Goal: Answer question/provide support

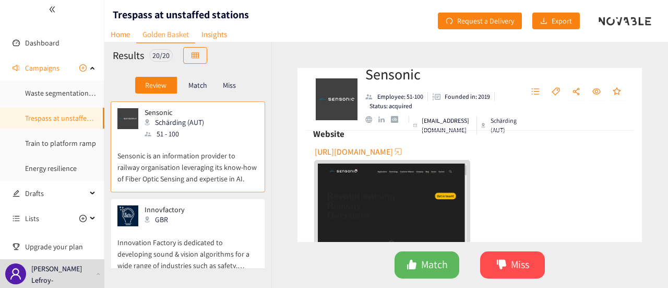
scroll to position [201, 0]
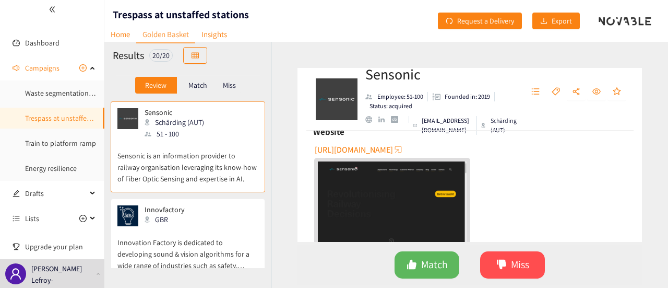
click at [384, 151] on span "[URL][DOMAIN_NAME]" at bounding box center [354, 149] width 78 height 13
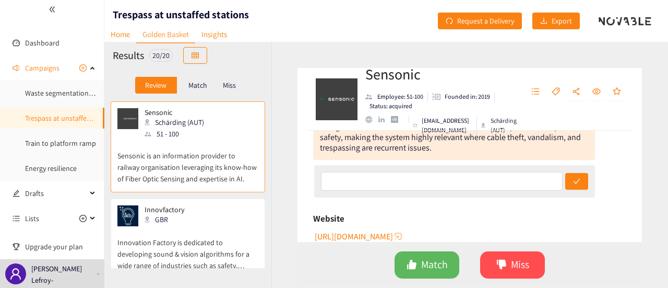
scroll to position [99, 0]
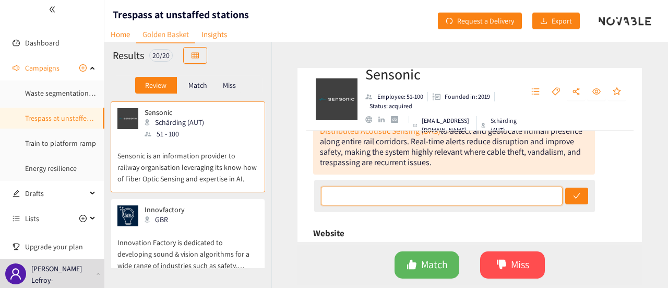
click at [365, 194] on input "text" at bounding box center [442, 195] width 242 height 19
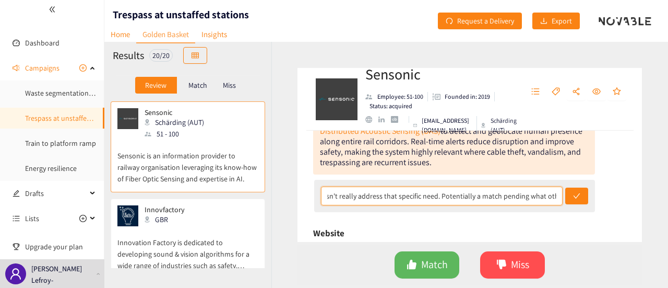
scroll to position [0, 689]
type input "We are interested in how fibre optics can be used by the railway, my only conce…"
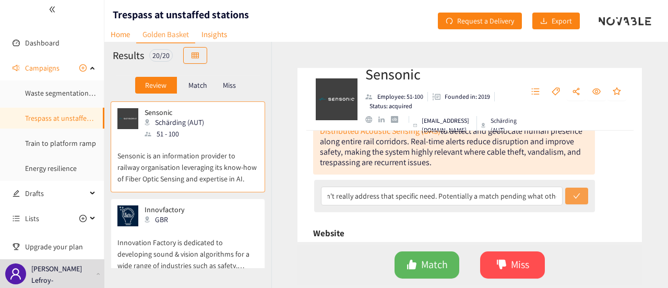
click at [578, 199] on button "submit" at bounding box center [577, 195] width 23 height 17
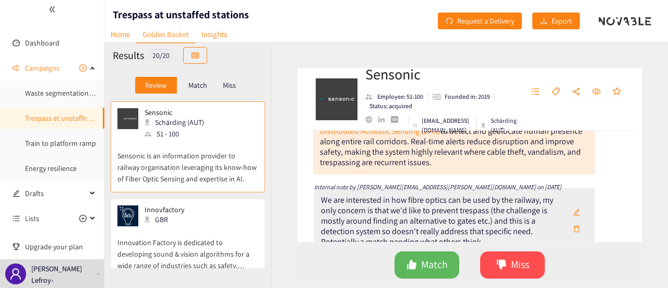
click at [184, 214] on div "GBR" at bounding box center [169, 219] width 48 height 11
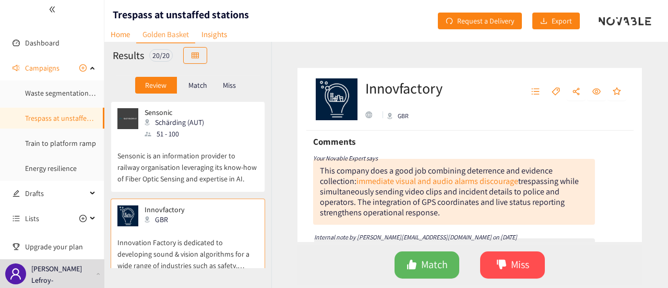
scroll to position [54, 0]
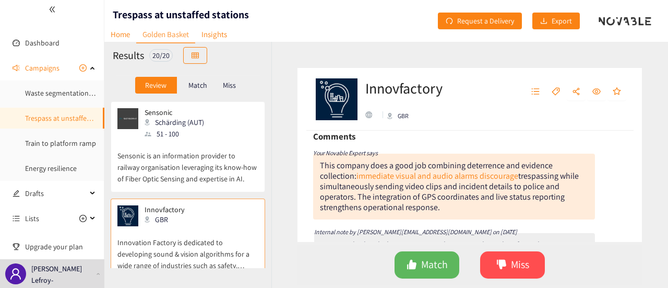
click at [642, 152] on div "Innovfactory GBR Innovation Factory is dedicated to developing sound & vision a…" at bounding box center [470, 165] width 397 height 246
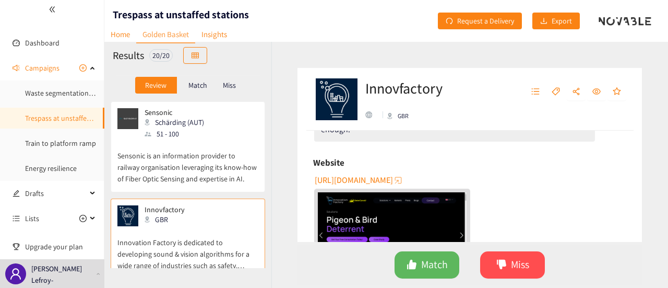
scroll to position [228, 0]
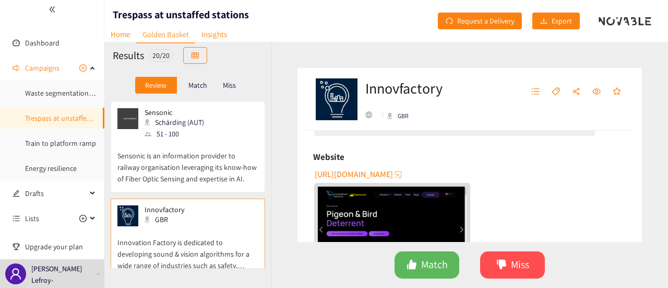
click at [378, 178] on span "[URL][DOMAIN_NAME]" at bounding box center [354, 174] width 78 height 13
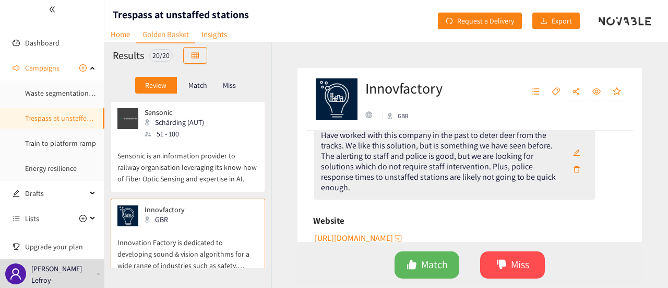
scroll to position [160, 0]
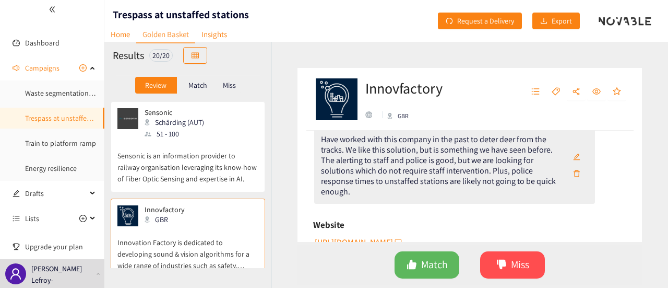
click at [573, 159] on icon "edit" at bounding box center [576, 156] width 7 height 7
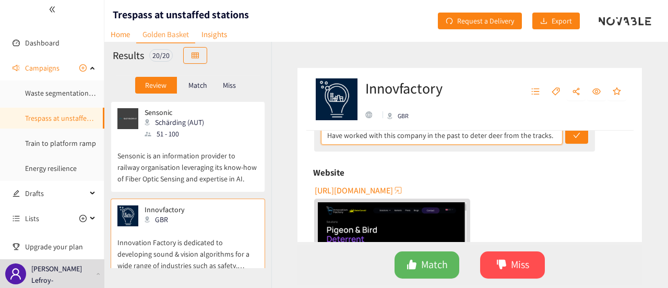
click at [543, 136] on input "Have worked with this company in the past to deter deer from the tracks. We lik…" at bounding box center [442, 135] width 242 height 19
type input "Have worked with this company in the past to deter deer from the tracks. We lik…"
click at [574, 136] on icon "check" at bounding box center [577, 135] width 7 height 5
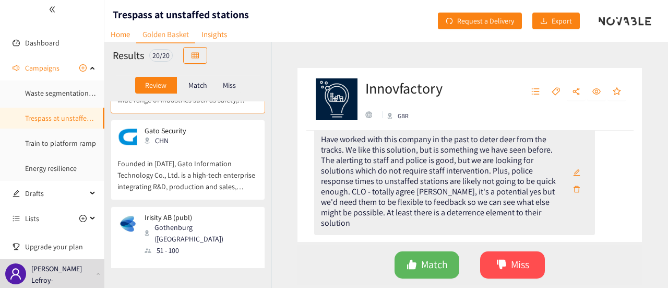
scroll to position [185, 0]
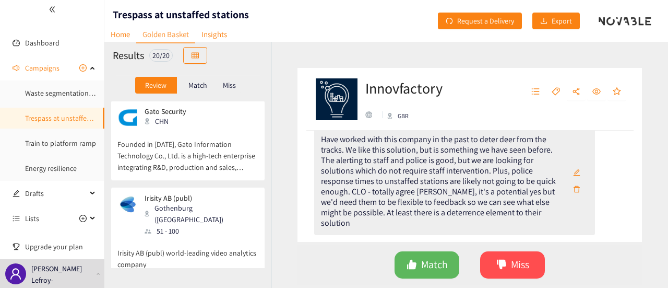
click at [193, 167] on p "Founded in [DATE], Gato Information Technology Co., Ltd. is a high-tech enterpr…" at bounding box center [187, 150] width 141 height 45
